Goal: Complete application form

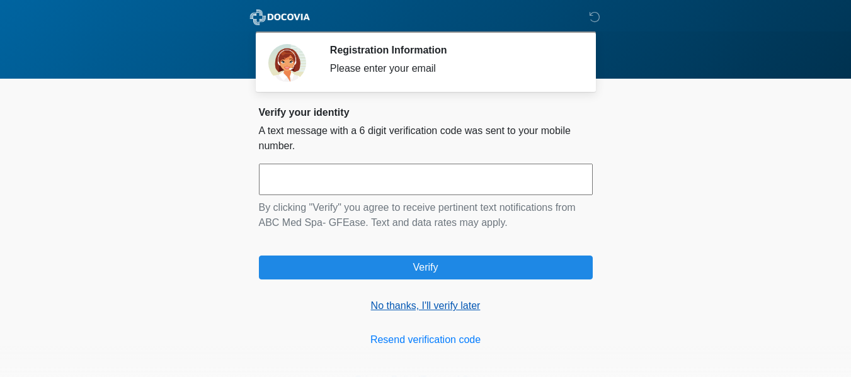
click at [416, 303] on link "No thanks, I'll verify later" at bounding box center [426, 306] width 334 height 15
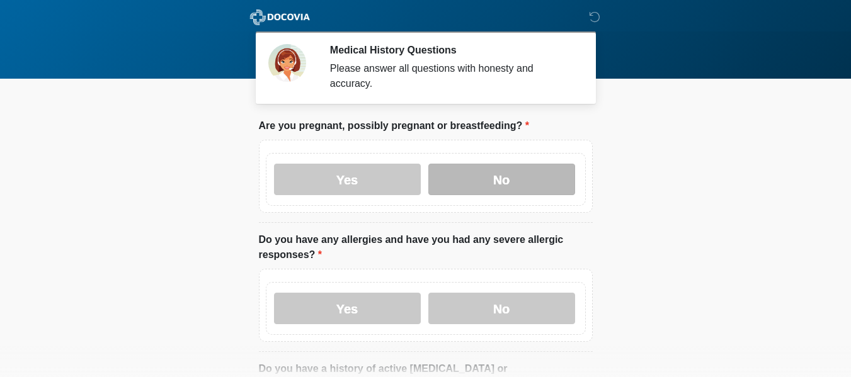
click at [437, 166] on label "No" at bounding box center [502, 180] width 147 height 32
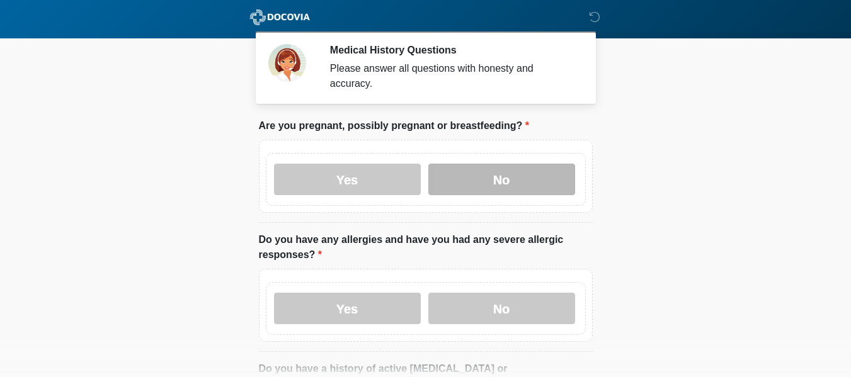
scroll to position [63, 0]
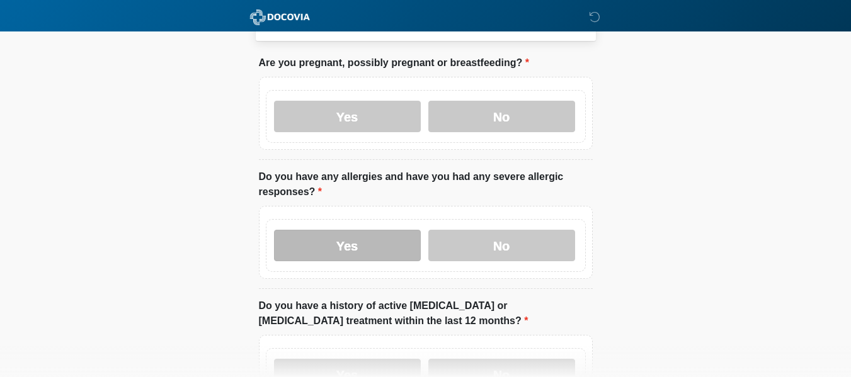
click at [398, 230] on label "Yes" at bounding box center [347, 246] width 147 height 32
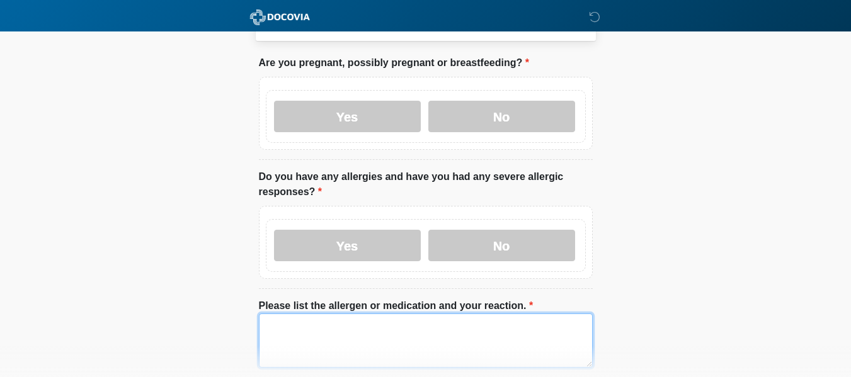
click at [384, 314] on textarea "Please list the allergen or medication and your reaction." at bounding box center [426, 341] width 334 height 54
type textarea "**********"
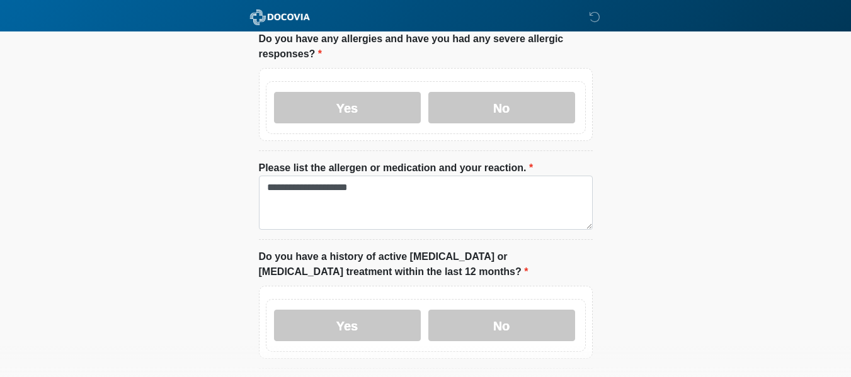
scroll to position [200, 0]
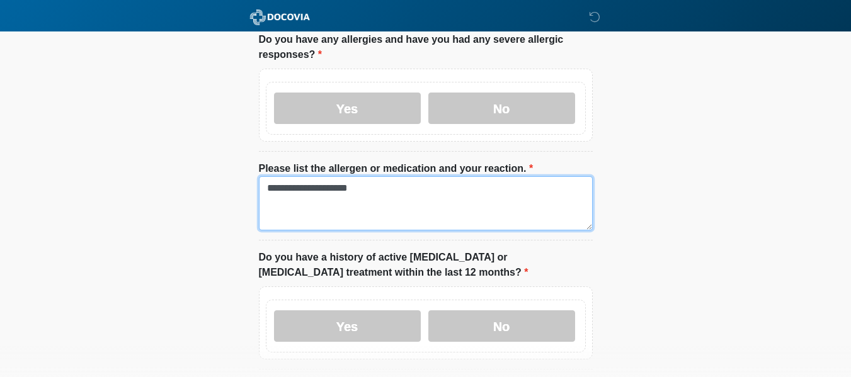
click at [380, 187] on textarea "**********" at bounding box center [426, 203] width 334 height 54
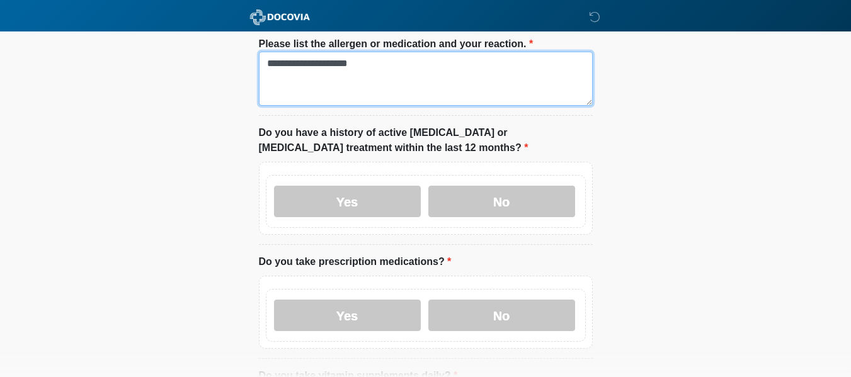
scroll to position [326, 0]
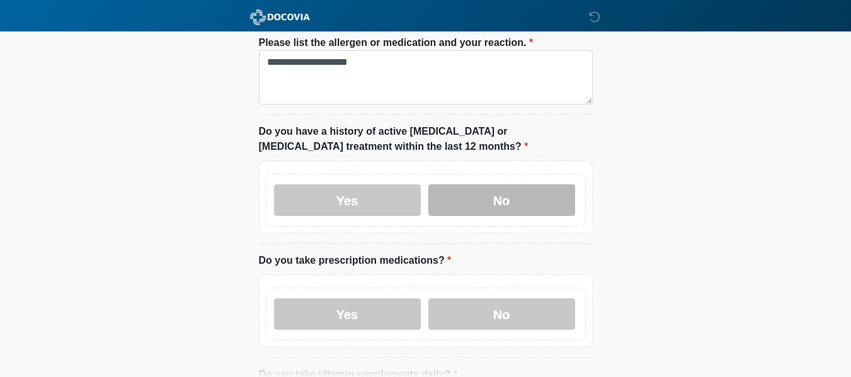
click at [491, 185] on label "No" at bounding box center [502, 201] width 147 height 32
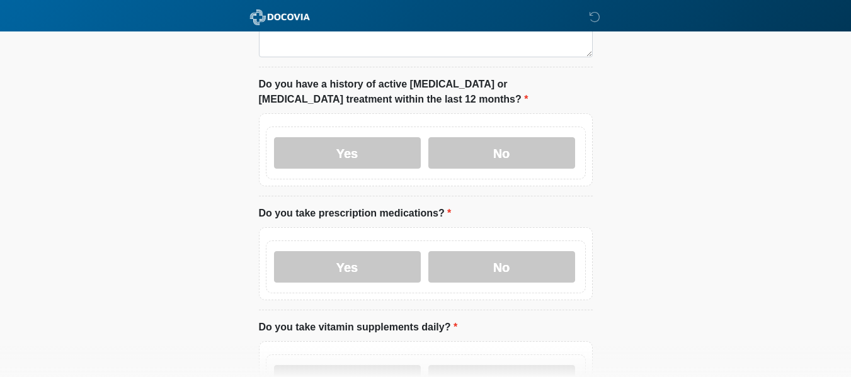
scroll to position [452, 0]
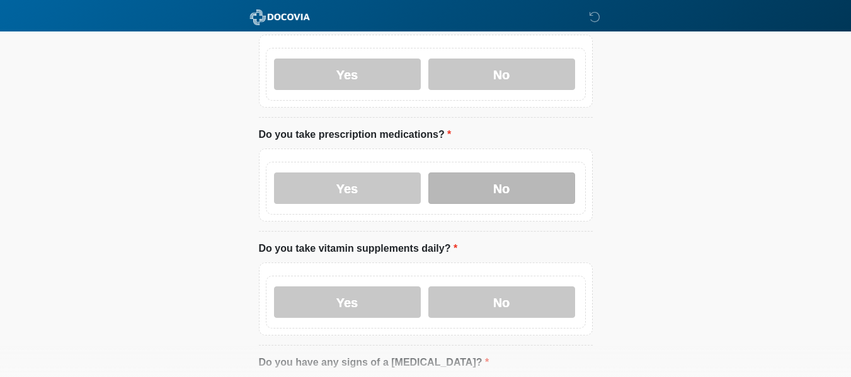
click at [478, 173] on label "No" at bounding box center [502, 189] width 147 height 32
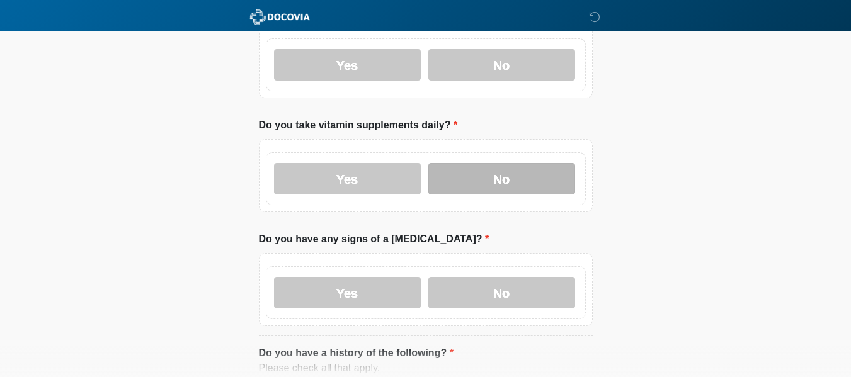
scroll to position [579, 0]
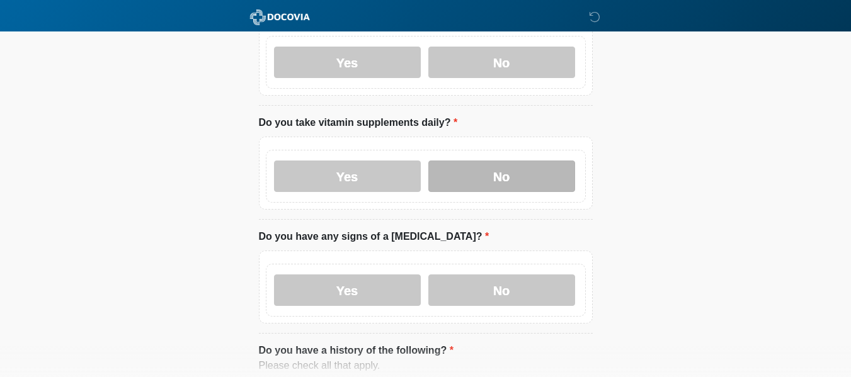
click at [484, 161] on label "No" at bounding box center [502, 177] width 147 height 32
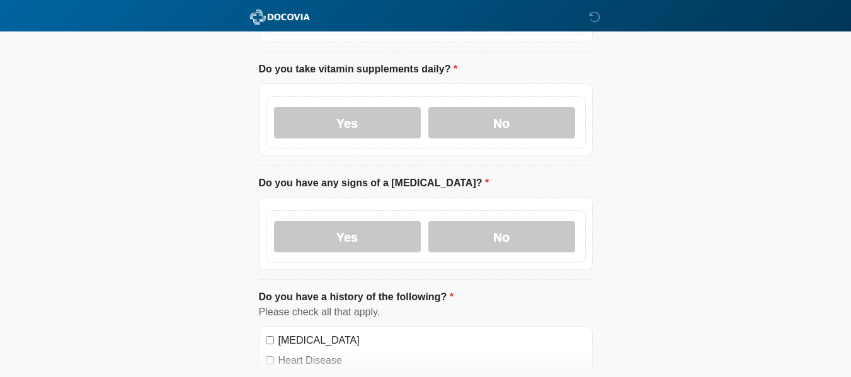
scroll to position [705, 0]
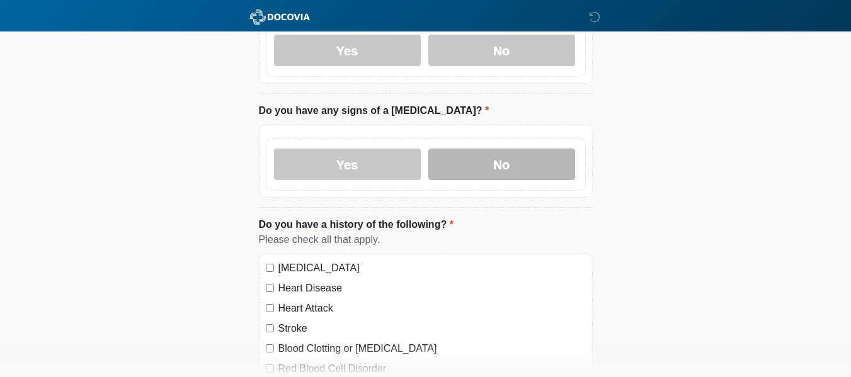
click at [485, 149] on label "No" at bounding box center [502, 165] width 147 height 32
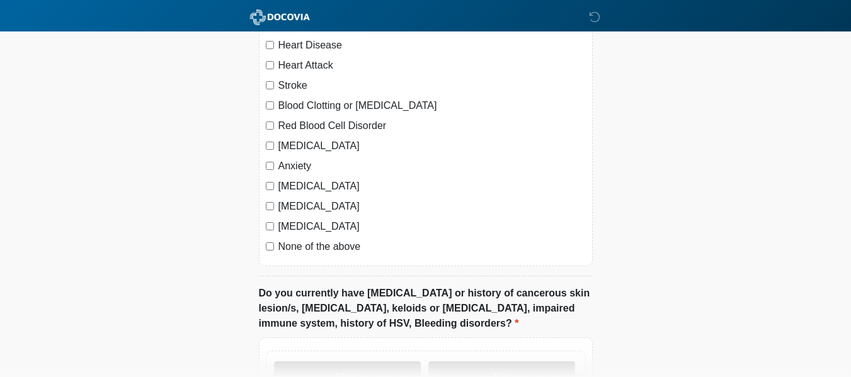
scroll to position [957, 0]
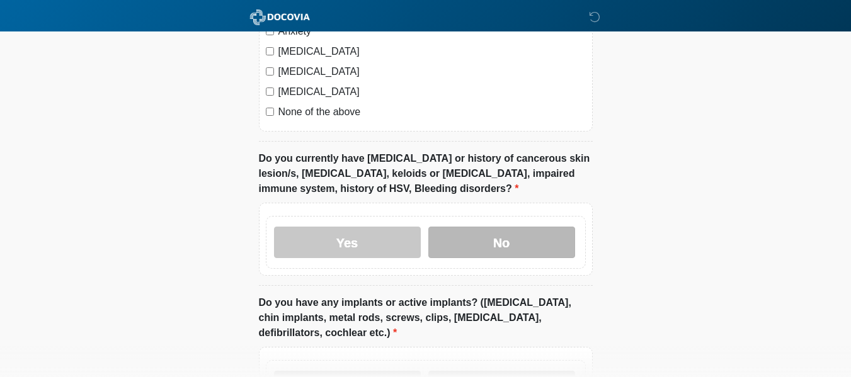
click at [476, 231] on label "No" at bounding box center [502, 243] width 147 height 32
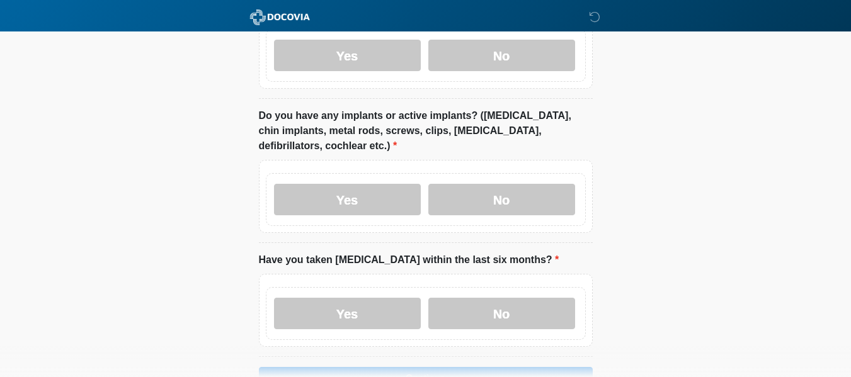
scroll to position [1272, 0]
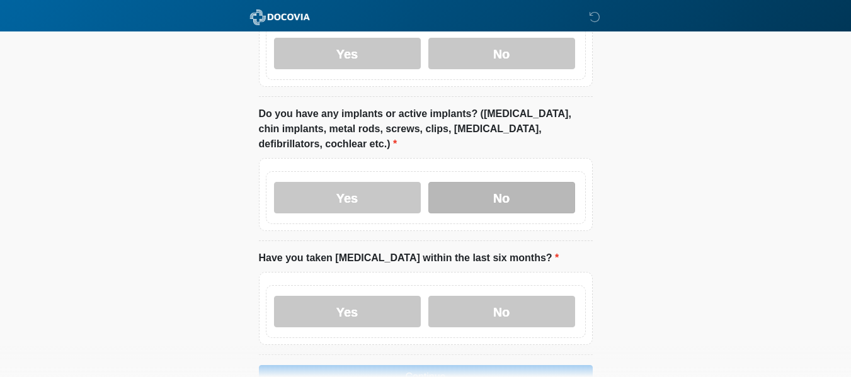
click at [494, 191] on label "No" at bounding box center [502, 198] width 147 height 32
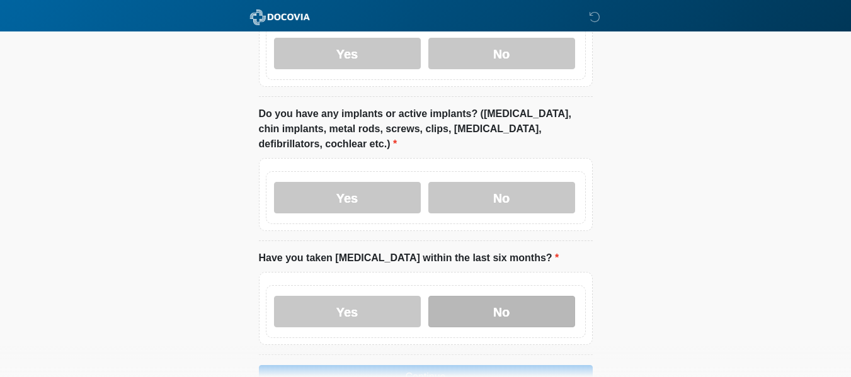
click at [508, 296] on label "No" at bounding box center [502, 312] width 147 height 32
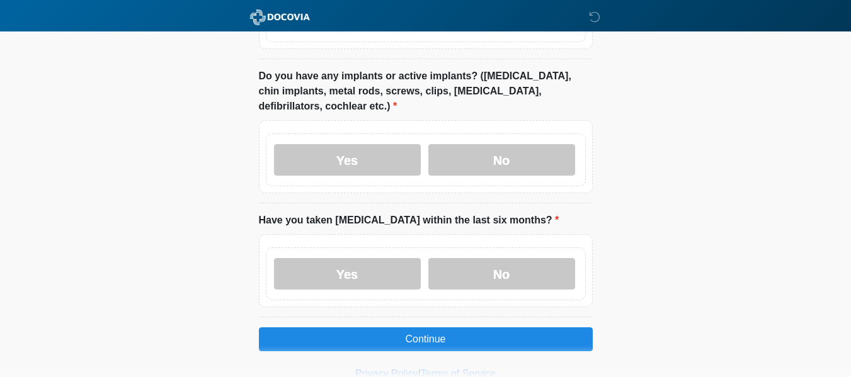
scroll to position [1340, 0]
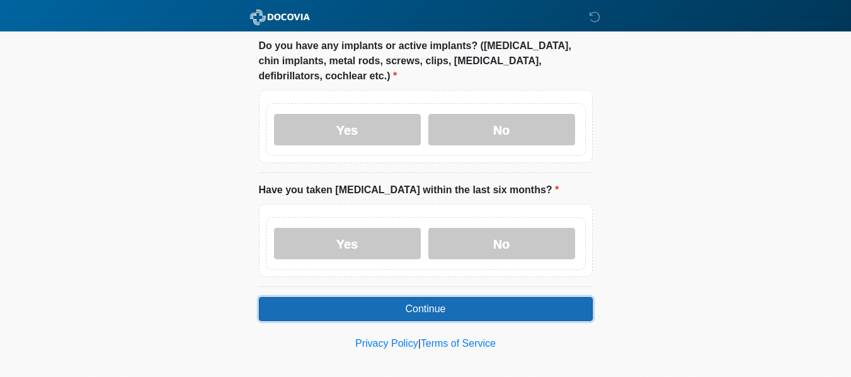
click at [507, 297] on button "Continue" at bounding box center [426, 309] width 334 height 24
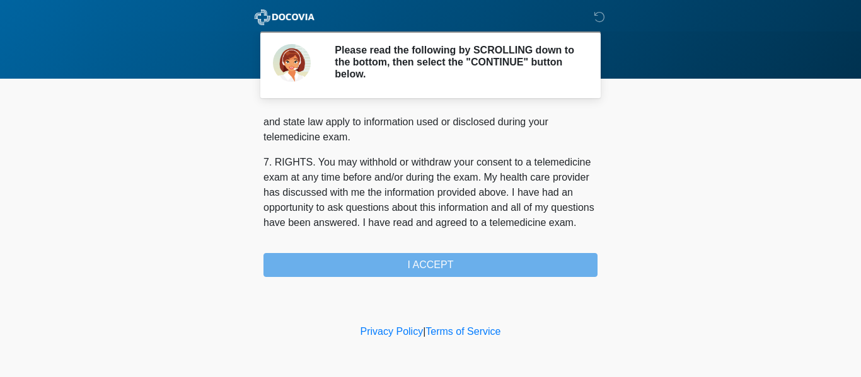
scroll to position [621, 0]
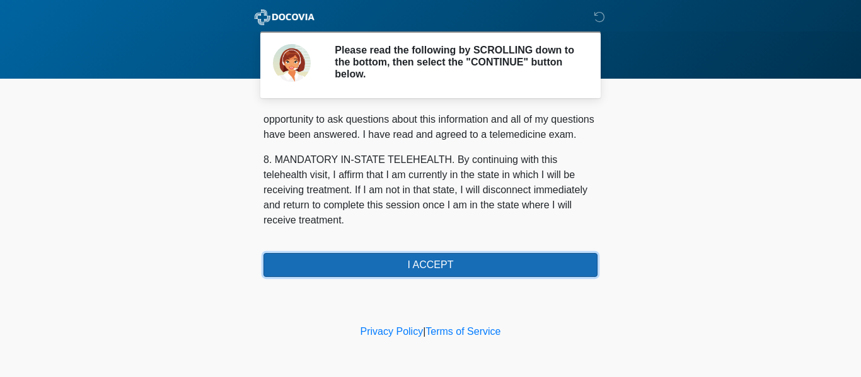
click at [454, 267] on button "I ACCEPT" at bounding box center [430, 265] width 334 height 24
